Goal: Task Accomplishment & Management: Use online tool/utility

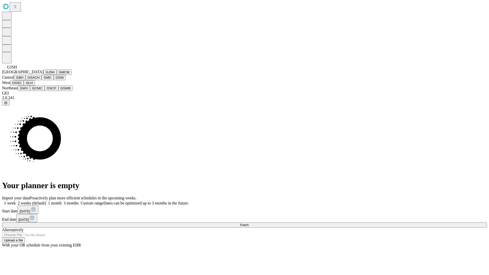
click at [44, 75] on button "GJSH" at bounding box center [50, 71] width 13 height 5
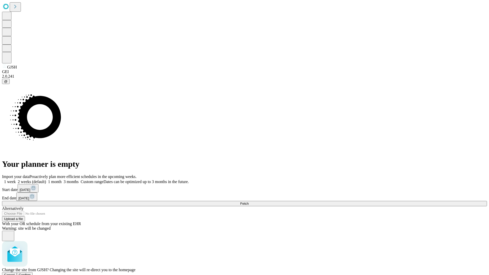
click at [31, 273] on span "Confirm" at bounding box center [25, 275] width 12 height 4
click at [62, 179] on label "1 month" at bounding box center [54, 181] width 16 height 4
click at [248, 202] on span "Fetch" at bounding box center [244, 204] width 8 height 4
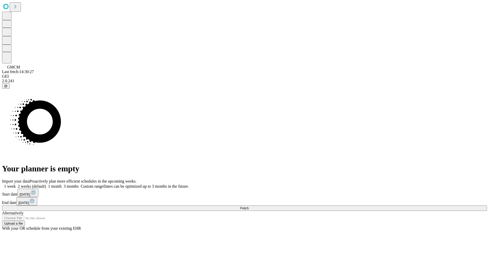
click at [62, 184] on label "1 month" at bounding box center [54, 186] width 16 height 4
click at [248, 206] on span "Fetch" at bounding box center [244, 208] width 8 height 4
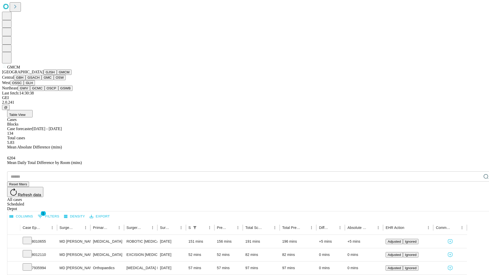
click at [25, 80] on button "GBH" at bounding box center [19, 77] width 11 height 5
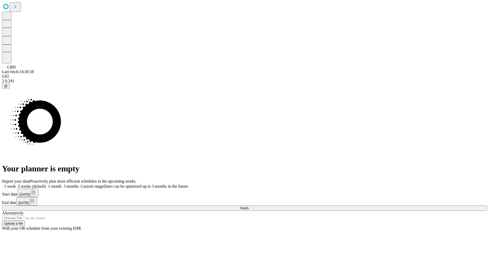
click at [62, 184] on label "1 month" at bounding box center [54, 186] width 16 height 4
click at [248, 206] on span "Fetch" at bounding box center [244, 208] width 8 height 4
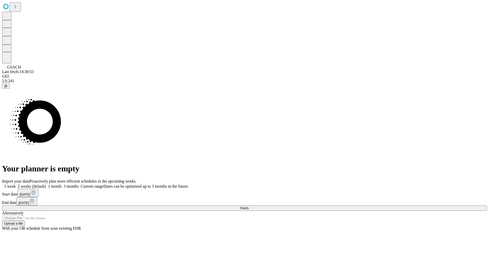
click at [62, 184] on label "1 month" at bounding box center [54, 186] width 16 height 4
click at [248, 206] on span "Fetch" at bounding box center [244, 208] width 8 height 4
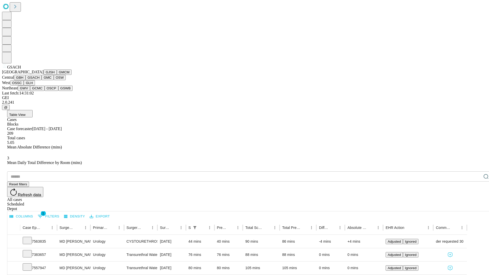
click at [41, 80] on button "GMC" at bounding box center [47, 77] width 12 height 5
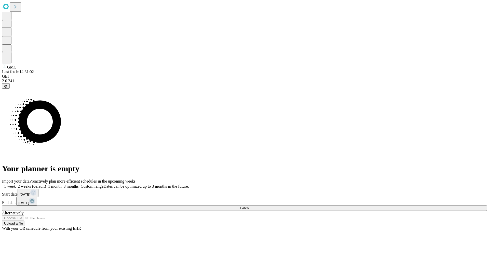
click at [62, 184] on label "1 month" at bounding box center [54, 186] width 16 height 4
click at [248, 206] on span "Fetch" at bounding box center [244, 208] width 8 height 4
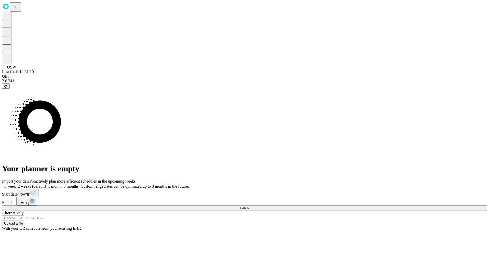
click at [62, 184] on label "1 month" at bounding box center [54, 186] width 16 height 4
click at [248, 206] on span "Fetch" at bounding box center [244, 208] width 8 height 4
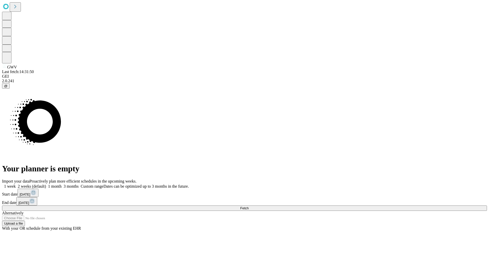
click at [62, 184] on label "1 month" at bounding box center [54, 186] width 16 height 4
click at [248, 206] on span "Fetch" at bounding box center [244, 208] width 8 height 4
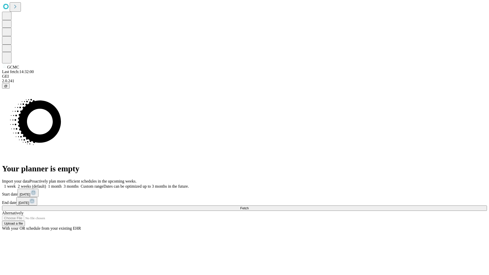
click at [62, 184] on label "1 month" at bounding box center [54, 186] width 16 height 4
click at [248, 206] on span "Fetch" at bounding box center [244, 208] width 8 height 4
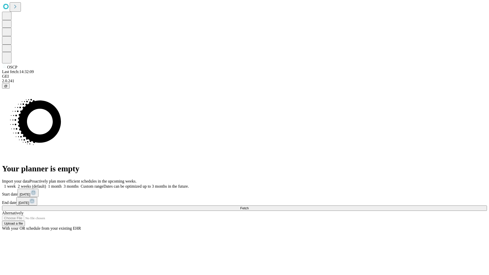
click at [62, 184] on label "1 month" at bounding box center [54, 186] width 16 height 4
click at [248, 206] on span "Fetch" at bounding box center [244, 208] width 8 height 4
